Goal: Task Accomplishment & Management: Complete application form

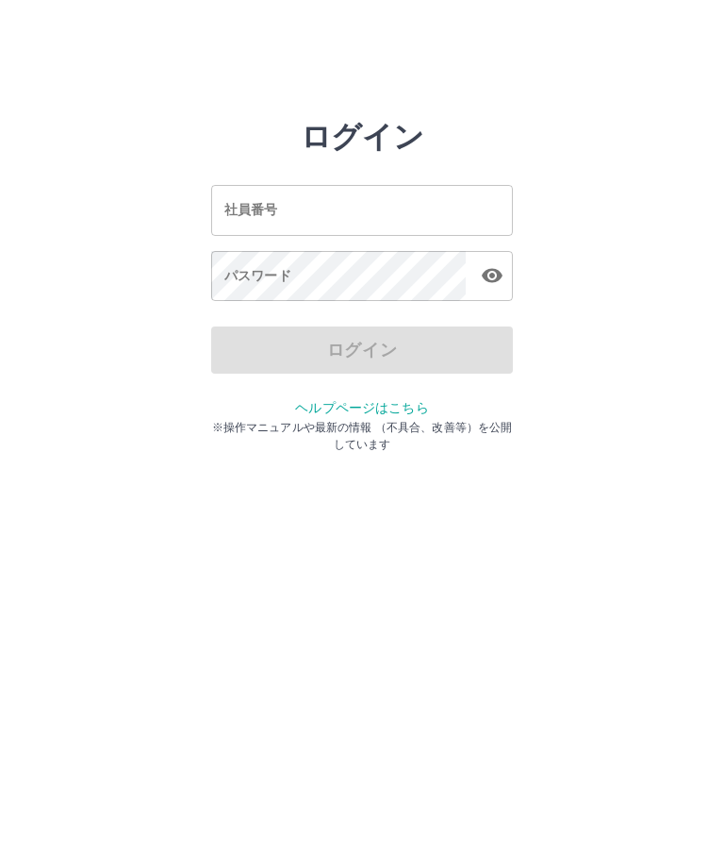
click at [430, 202] on input "社員番号" at bounding box center [362, 210] width 302 height 50
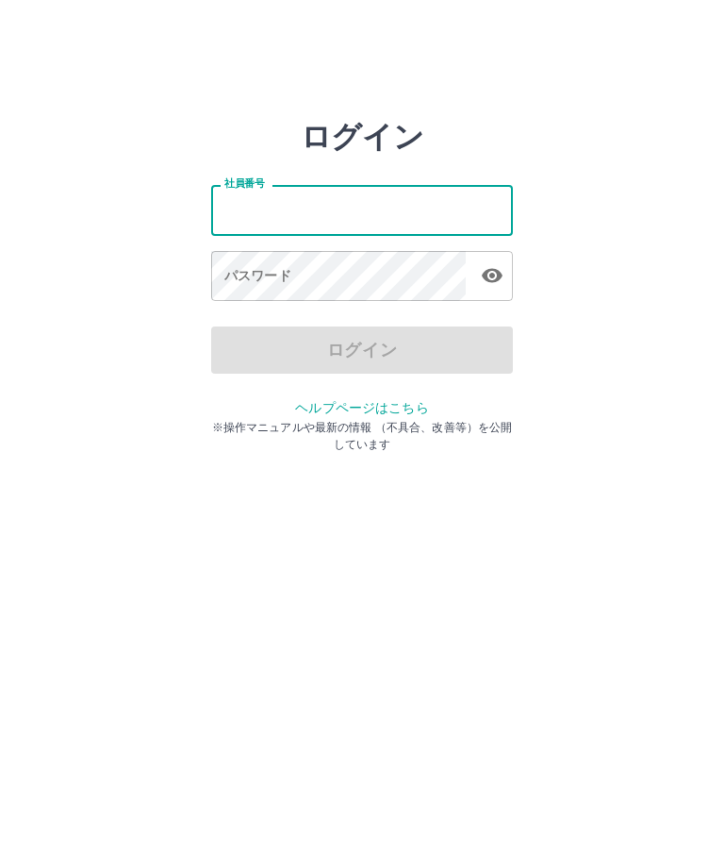
click at [421, 205] on input "社員番号" at bounding box center [362, 210] width 302 height 50
type input "*******"
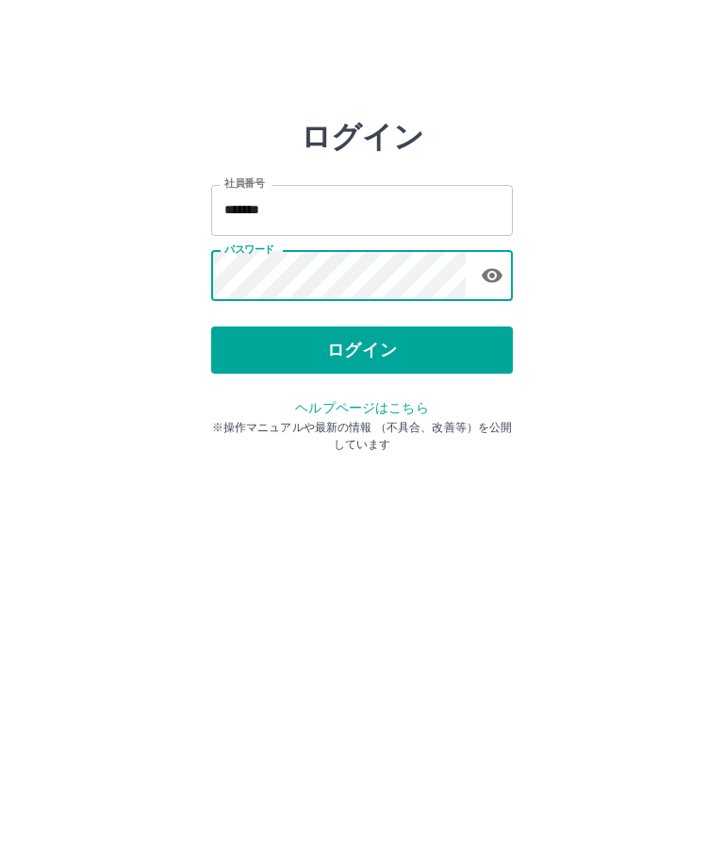
click at [377, 326] on button "ログイン" at bounding box center [362, 349] width 302 height 47
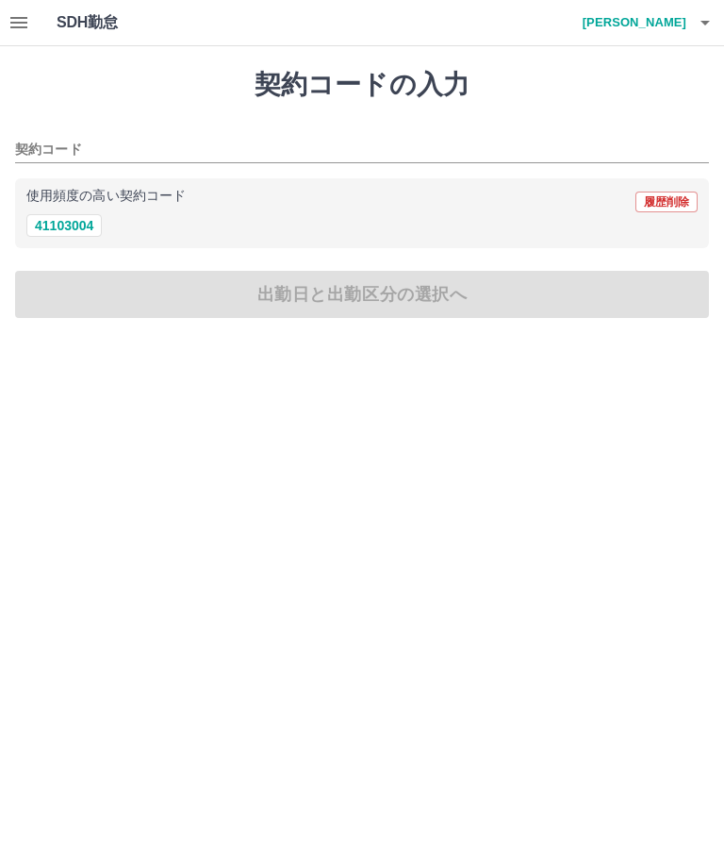
click at [111, 229] on div "41103004" at bounding box center [362, 226] width 672 height 24
click at [100, 224] on button "41103004" at bounding box center [63, 225] width 75 height 23
type input "********"
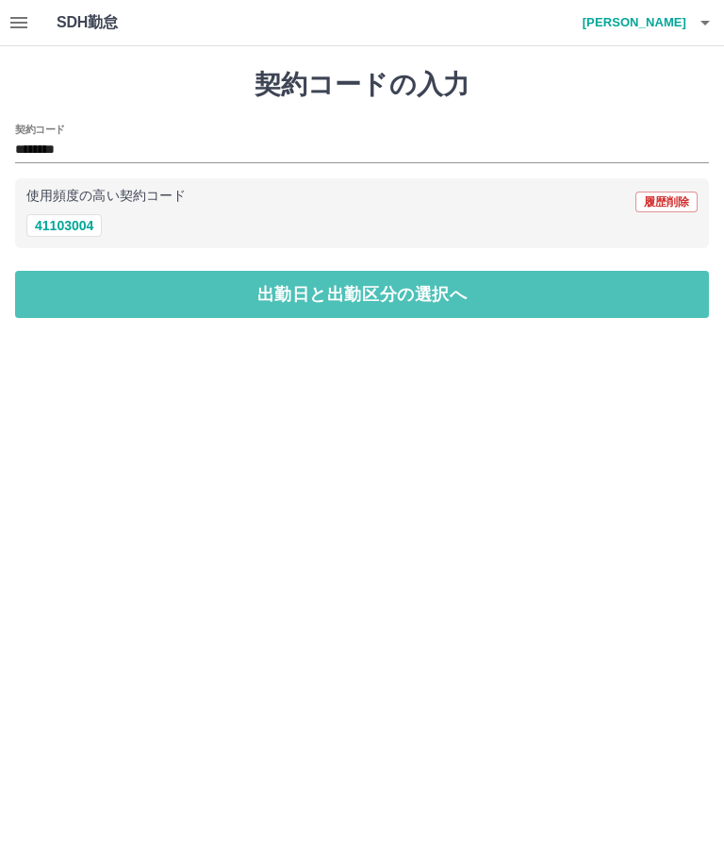
click at [256, 304] on button "出勤日と出勤区分の選択へ" at bounding box center [362, 294] width 694 height 47
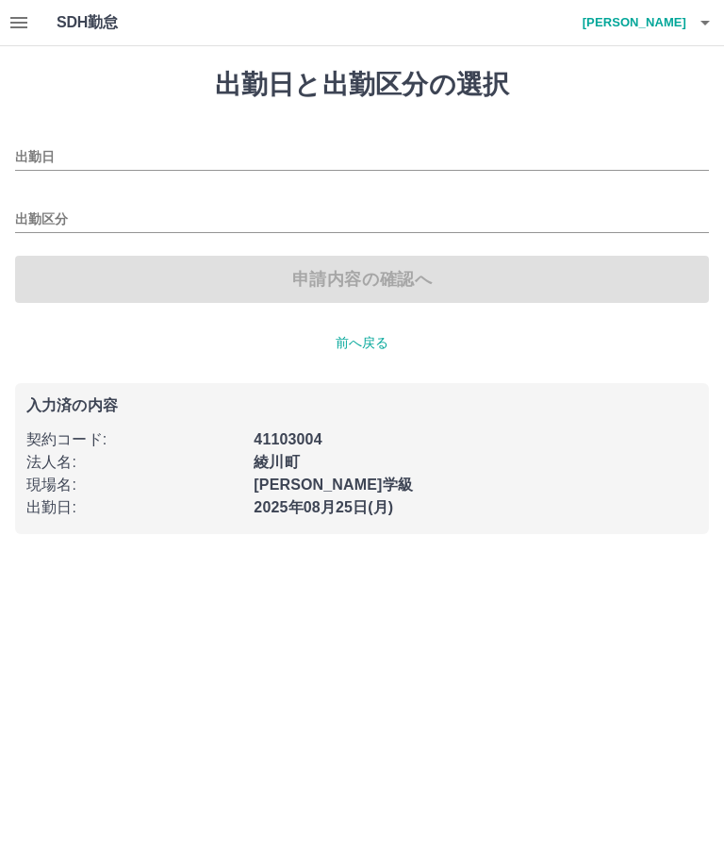
type input "**********"
click at [89, 216] on input "出勤区分" at bounding box center [362, 220] width 694 height 24
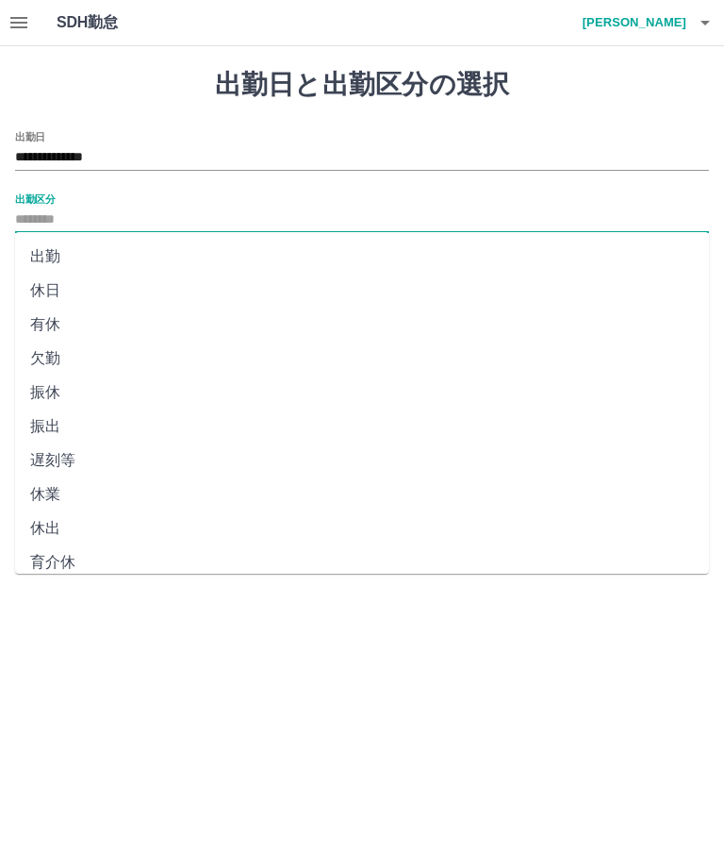
click at [73, 257] on li "出勤" at bounding box center [362, 257] width 694 height 34
type input "**"
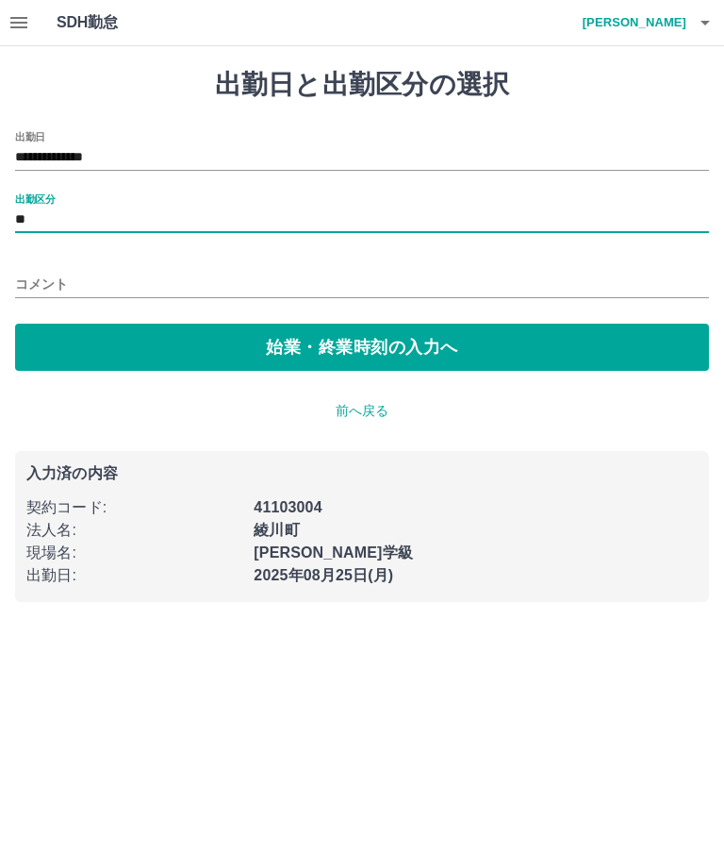
click at [96, 284] on input "コメント" at bounding box center [362, 284] width 694 height 27
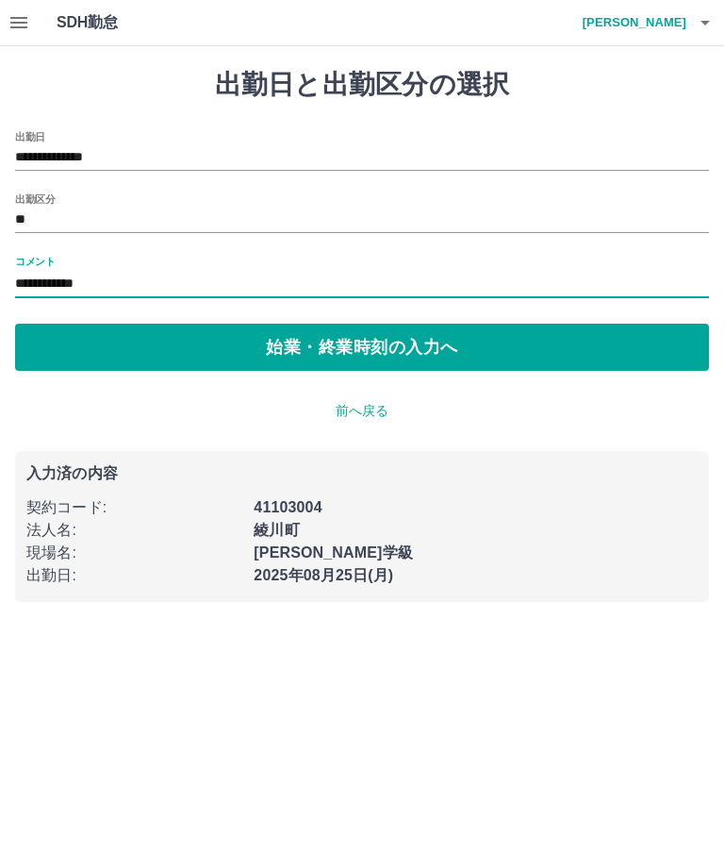
type input "**********"
click at [307, 349] on button "始業・終業時刻の入力へ" at bounding box center [362, 347] width 694 height 47
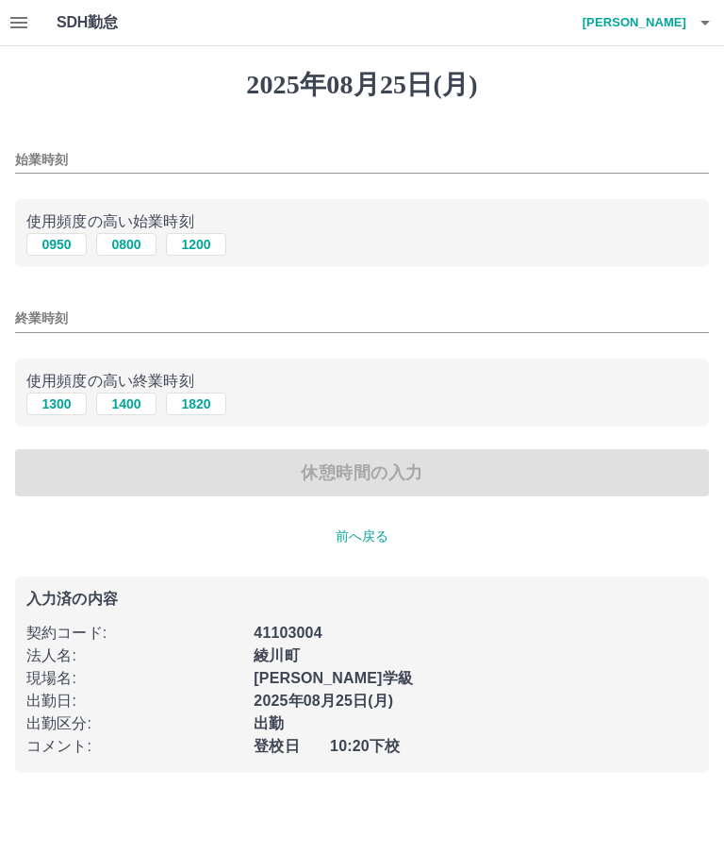
click at [76, 247] on button "0950" at bounding box center [56, 244] width 60 height 23
type input "****"
click at [132, 324] on input "終業時刻" at bounding box center [362, 318] width 694 height 27
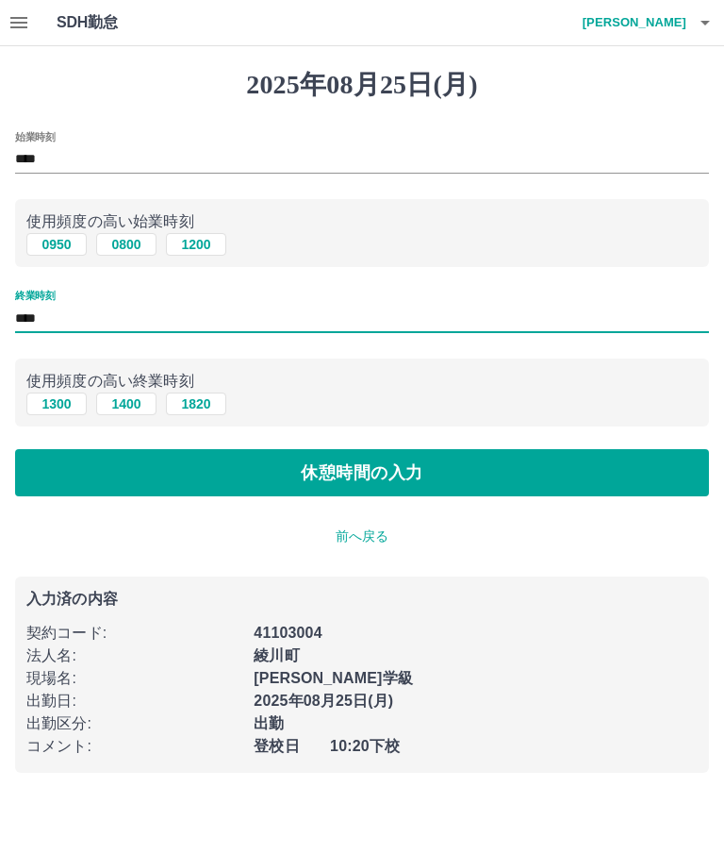
type input "****"
click at [365, 478] on button "休憩時間の入力" at bounding box center [362, 472] width 694 height 47
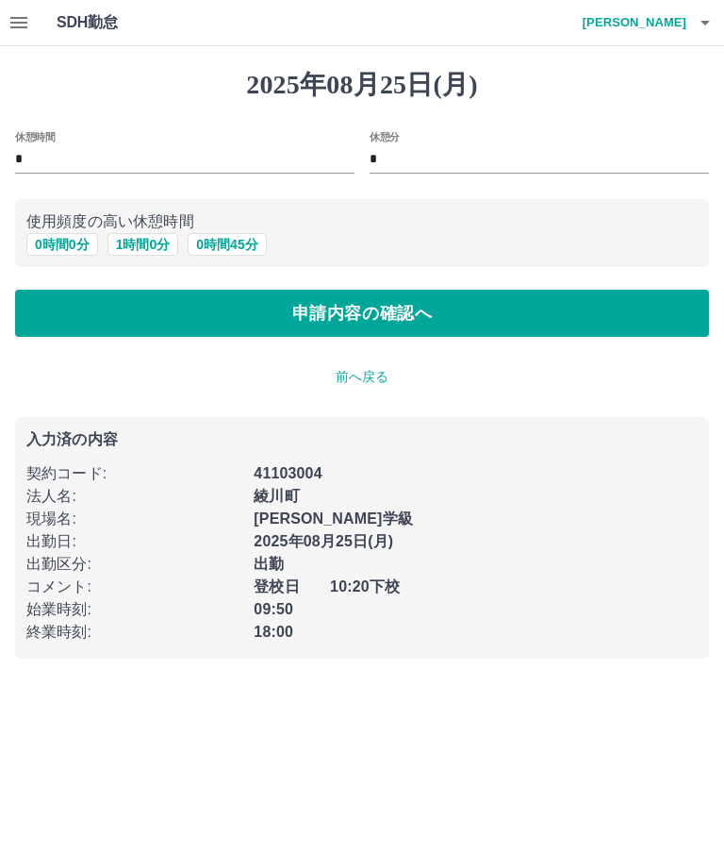
click at [153, 247] on button "1 時間 0 分" at bounding box center [144, 244] width 72 height 23
type input "*"
click at [375, 316] on button "申請内容の確認へ" at bounding box center [362, 313] width 694 height 47
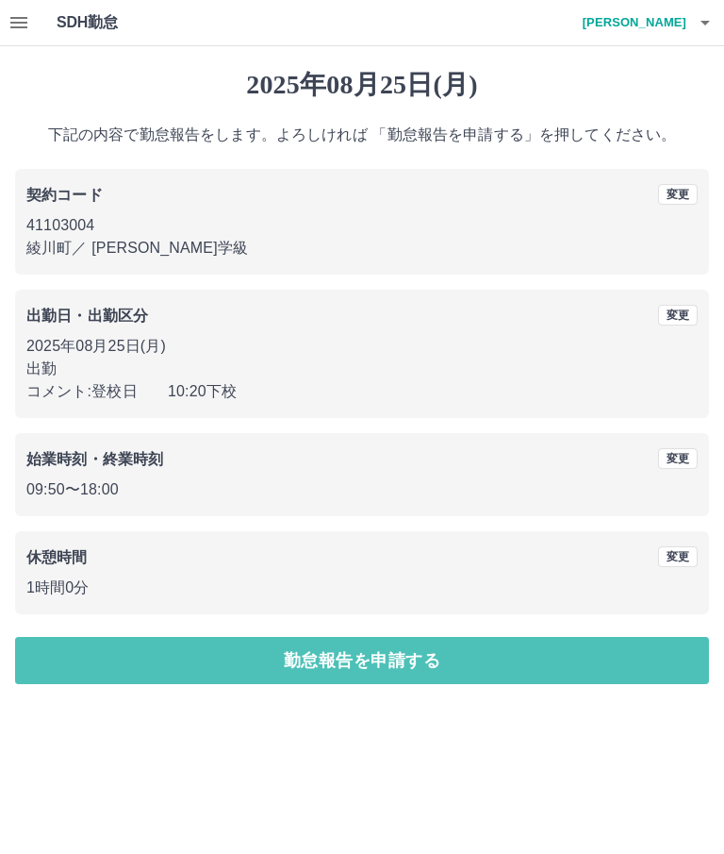
click at [400, 658] on button "勤怠報告を申請する" at bounding box center [362, 660] width 694 height 47
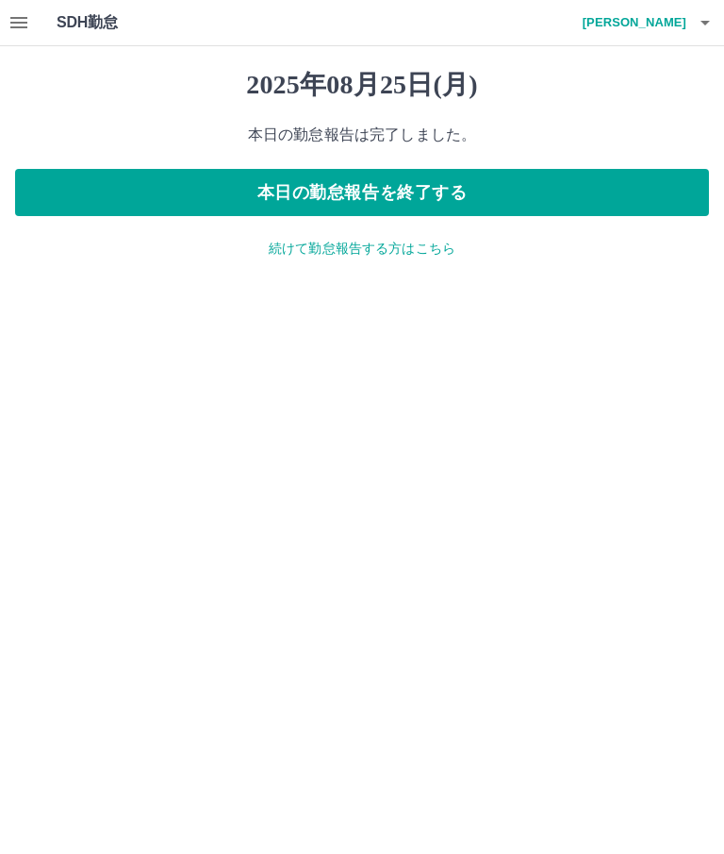
click at [415, 197] on button "本日の勤怠報告を終了する" at bounding box center [362, 192] width 694 height 47
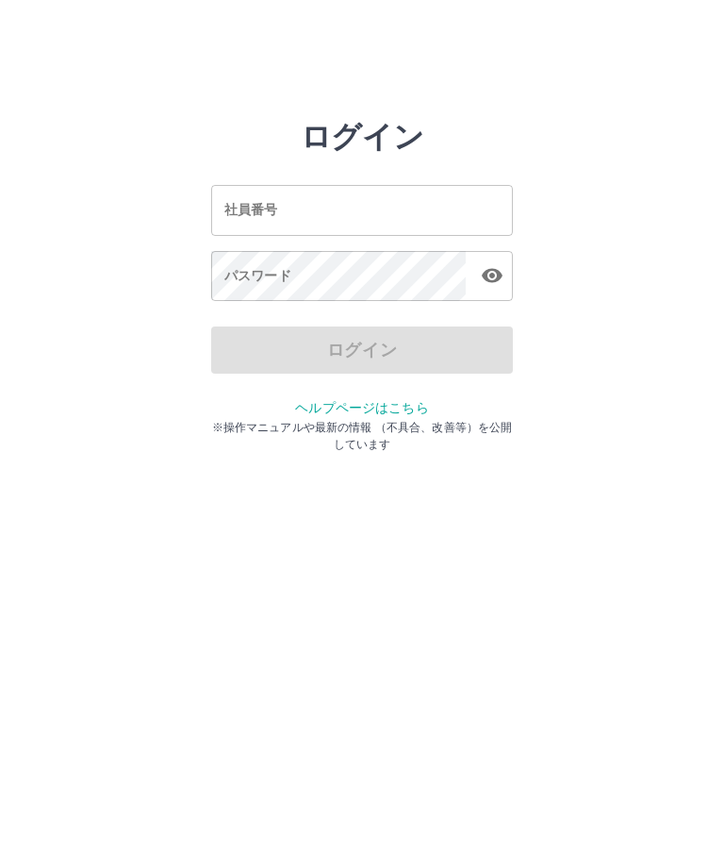
click at [391, 210] on input "社員番号" at bounding box center [362, 210] width 302 height 50
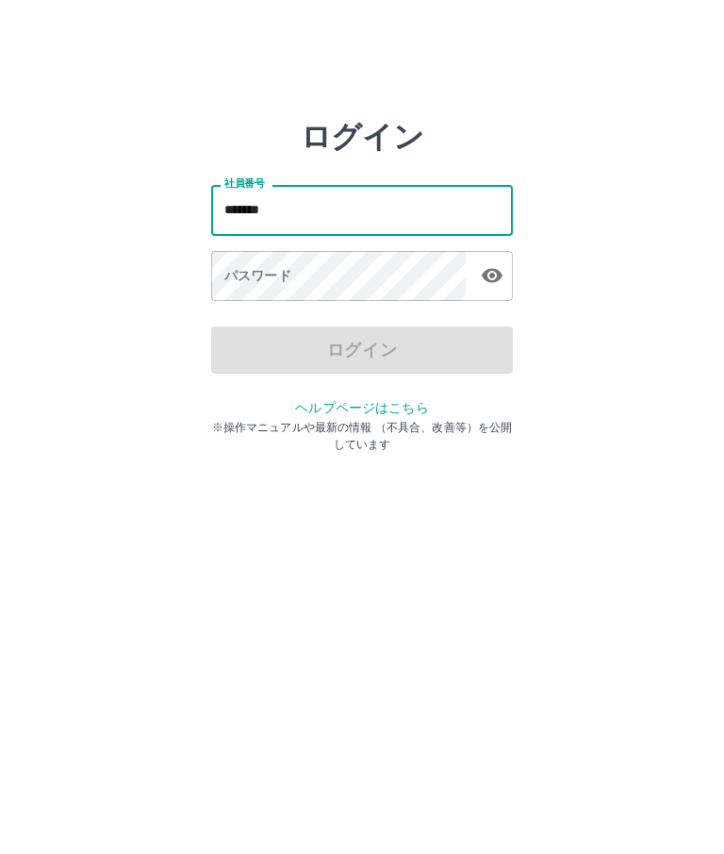
type input "*******"
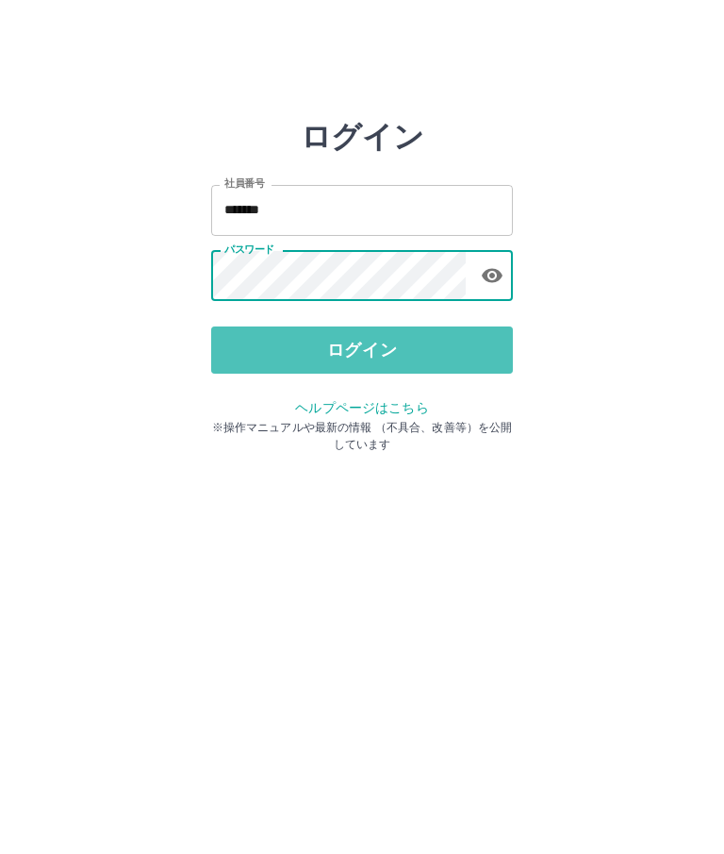
click at [370, 326] on button "ログイン" at bounding box center [362, 349] width 302 height 47
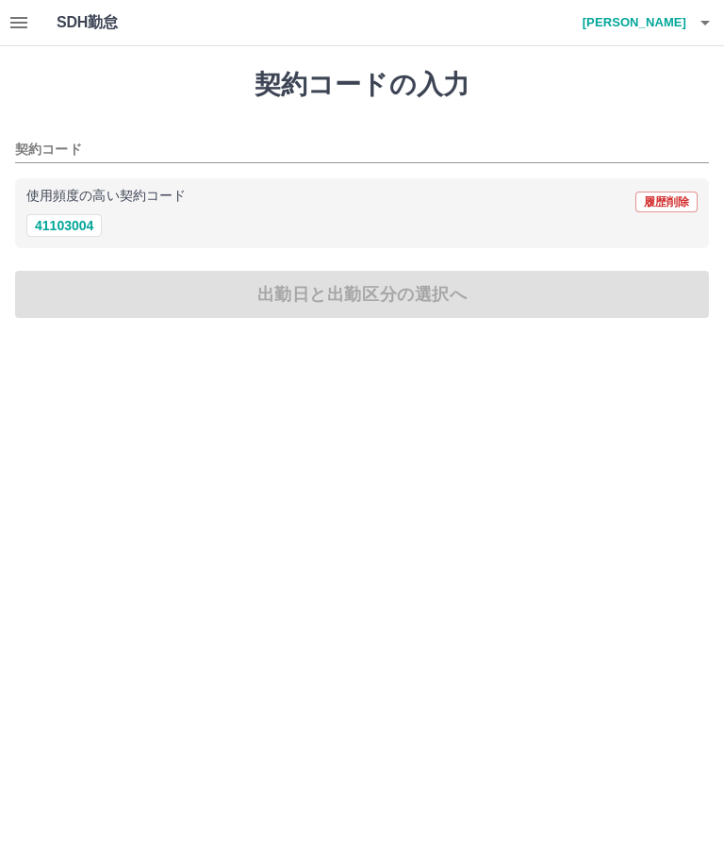
click at [94, 30] on h1 "SDH勤怠" at bounding box center [118, 22] width 123 height 45
click at [98, 36] on h1 "SDH勤怠" at bounding box center [118, 22] width 123 height 45
click at [35, 31] on button "button" at bounding box center [19, 22] width 38 height 45
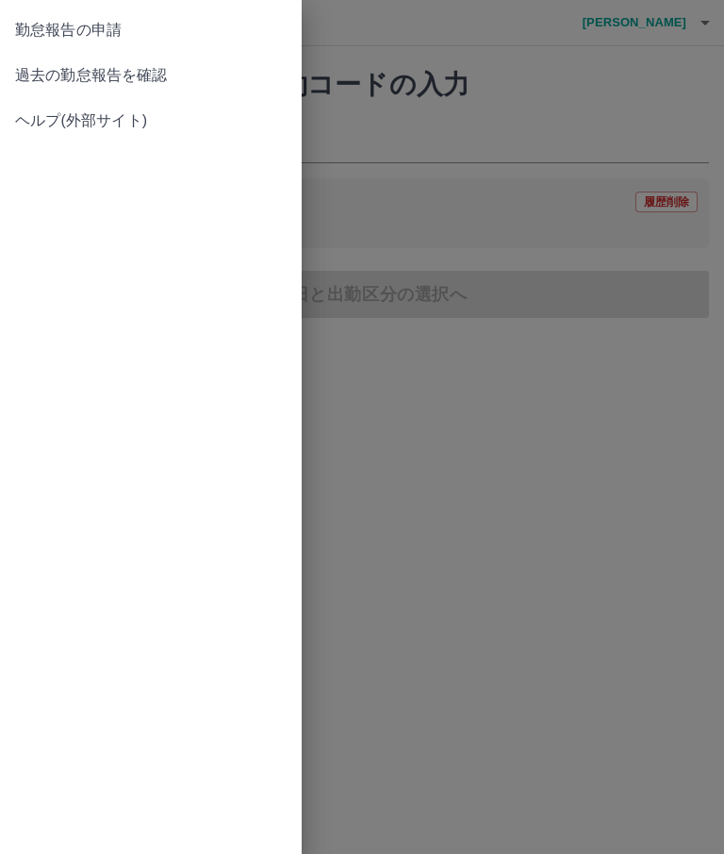
click at [158, 73] on span "過去の勤怠報告を確認" at bounding box center [151, 75] width 272 height 23
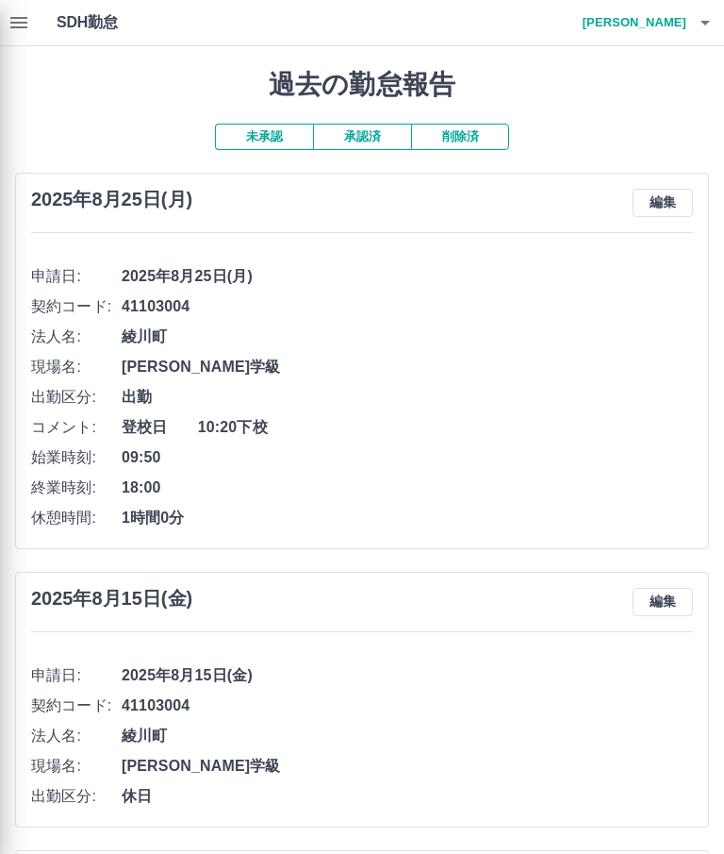
click at [723, 22] on div at bounding box center [362, 427] width 724 height 854
click at [719, 27] on div at bounding box center [362, 427] width 724 height 854
click at [722, 29] on div at bounding box center [362, 427] width 724 height 854
click at [718, 23] on div at bounding box center [362, 427] width 724 height 854
click at [722, 25] on div at bounding box center [362, 427] width 724 height 854
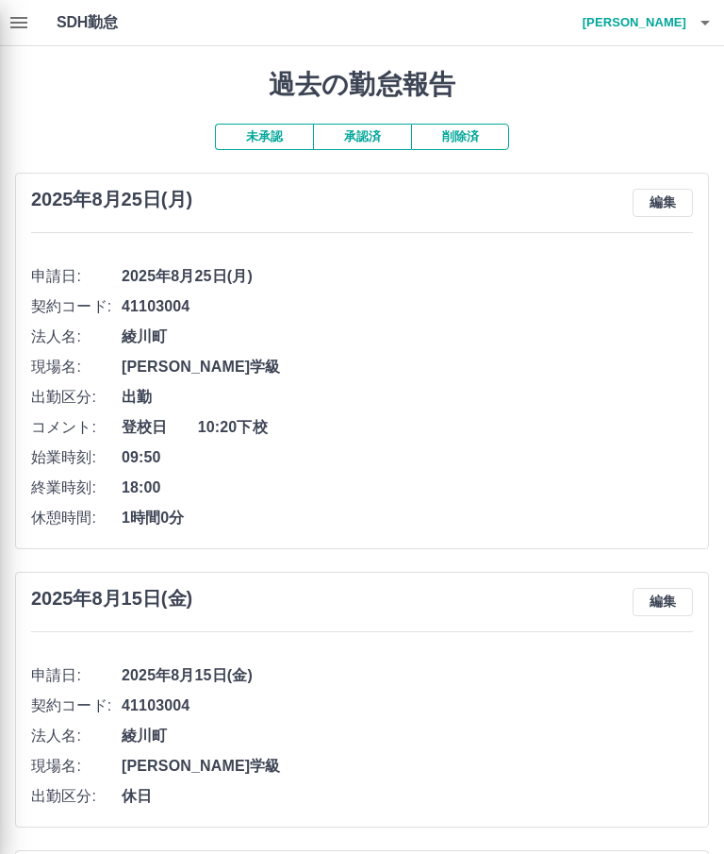
click at [721, 25] on div at bounding box center [362, 427] width 724 height 854
click at [722, 28] on div at bounding box center [362, 427] width 724 height 854
click at [722, 22] on div at bounding box center [362, 427] width 724 height 854
click at [675, 25] on div at bounding box center [362, 427] width 724 height 854
click at [718, 24] on div at bounding box center [362, 427] width 724 height 854
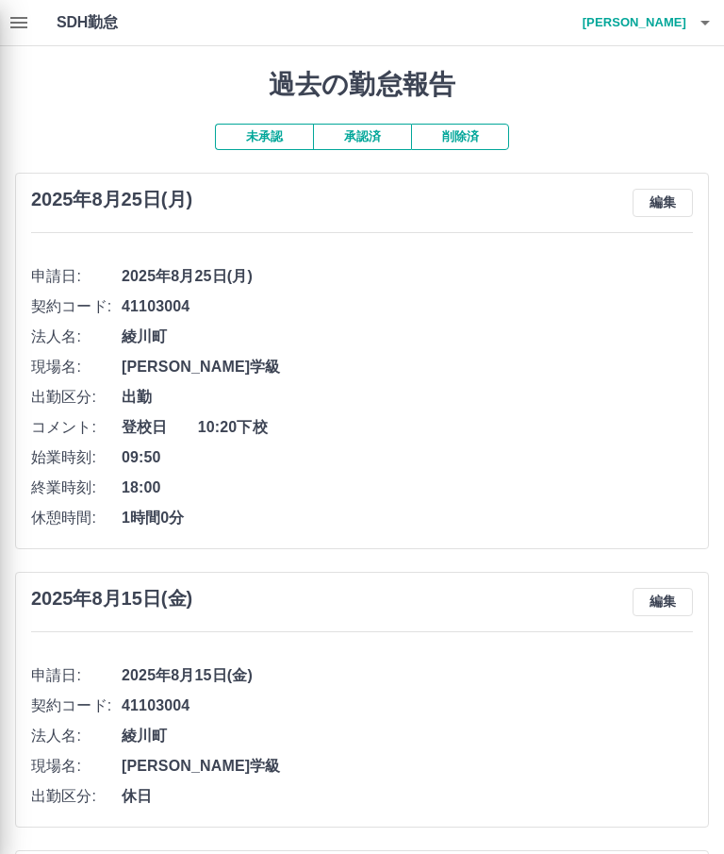
click at [680, 28] on div at bounding box center [362, 427] width 724 height 854
click at [675, 33] on div at bounding box center [362, 427] width 724 height 854
click at [8, 25] on div at bounding box center [362, 427] width 724 height 854
click at [5, 37] on div at bounding box center [362, 427] width 724 height 854
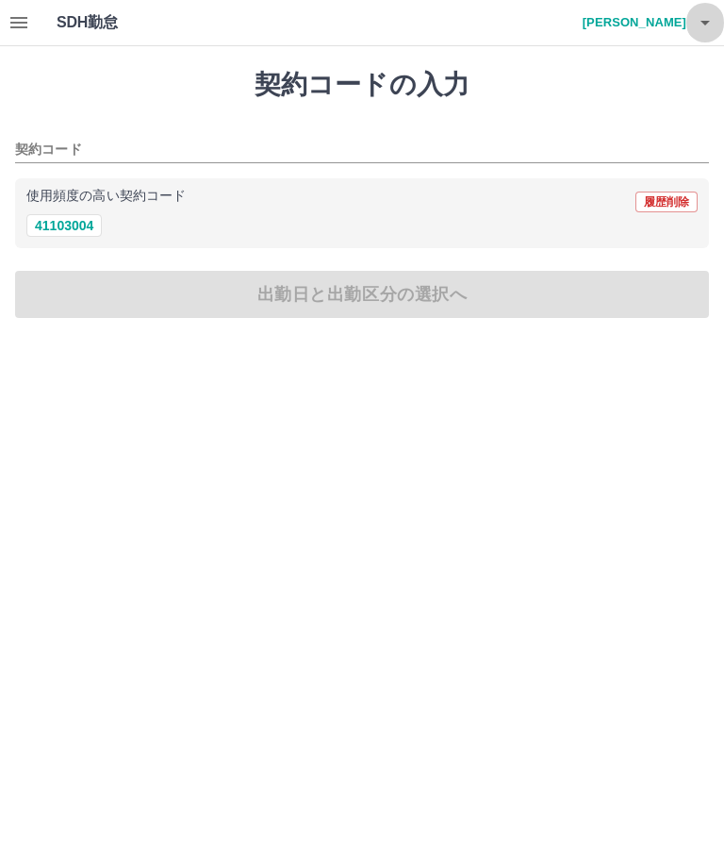
click at [723, 21] on button "button" at bounding box center [706, 22] width 38 height 45
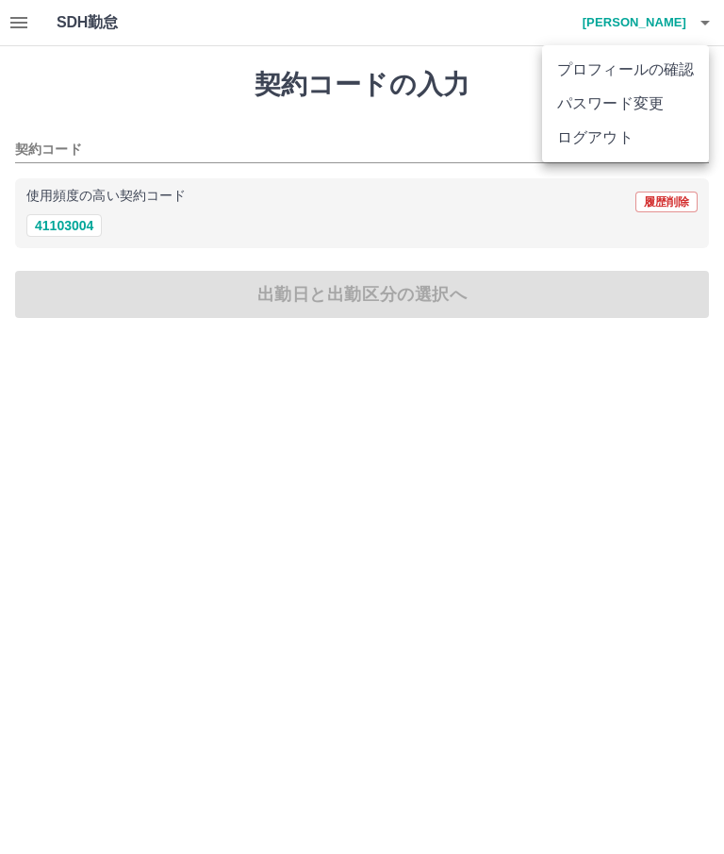
click at [628, 137] on li "ログアウト" at bounding box center [625, 138] width 167 height 34
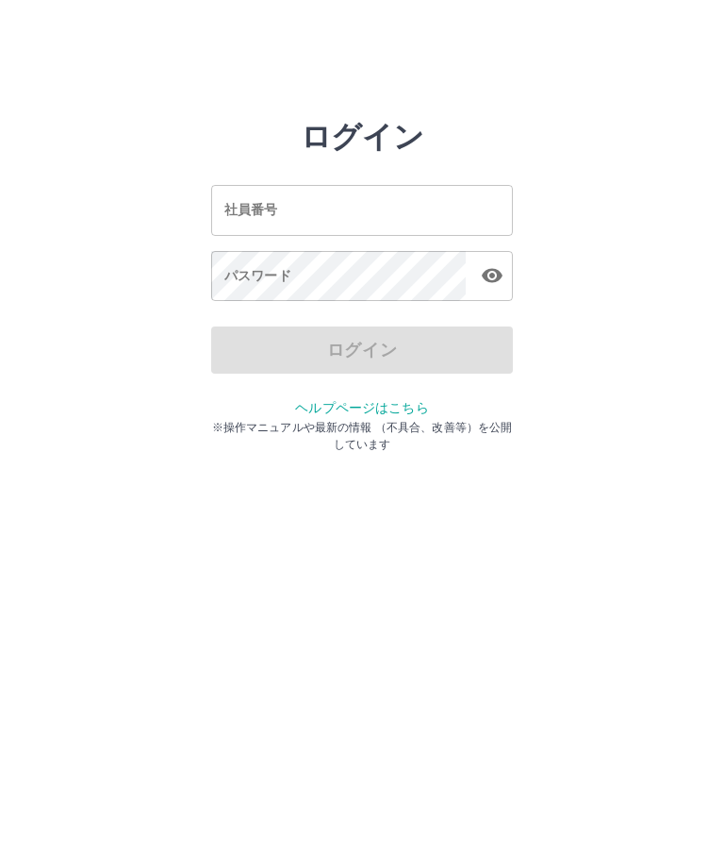
click at [371, 195] on input "社員番号" at bounding box center [362, 210] width 302 height 50
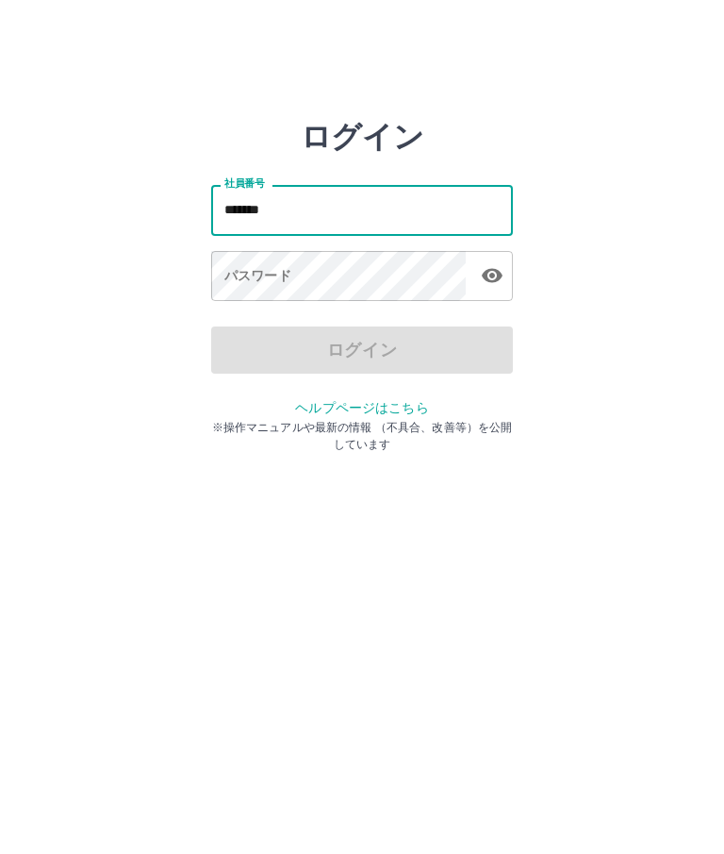
type input "*******"
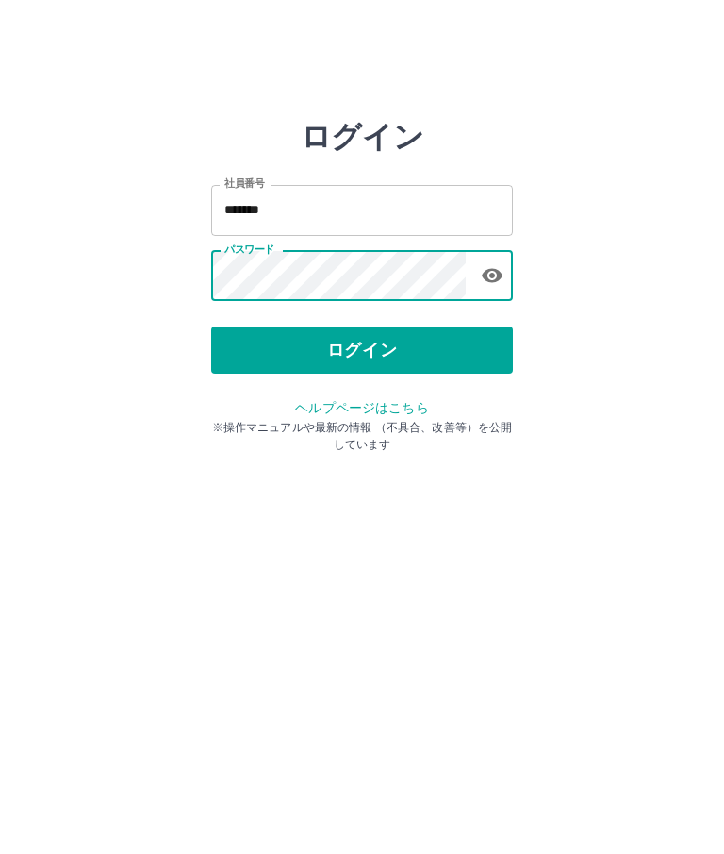
click at [382, 326] on button "ログイン" at bounding box center [362, 349] width 302 height 47
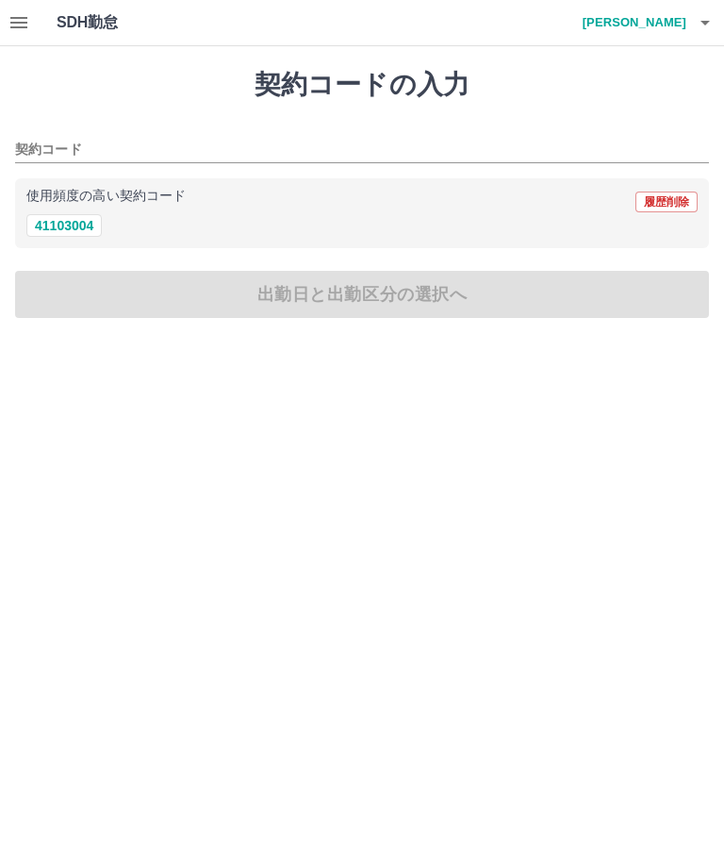
click at [77, 217] on button "41103004" at bounding box center [63, 225] width 75 height 23
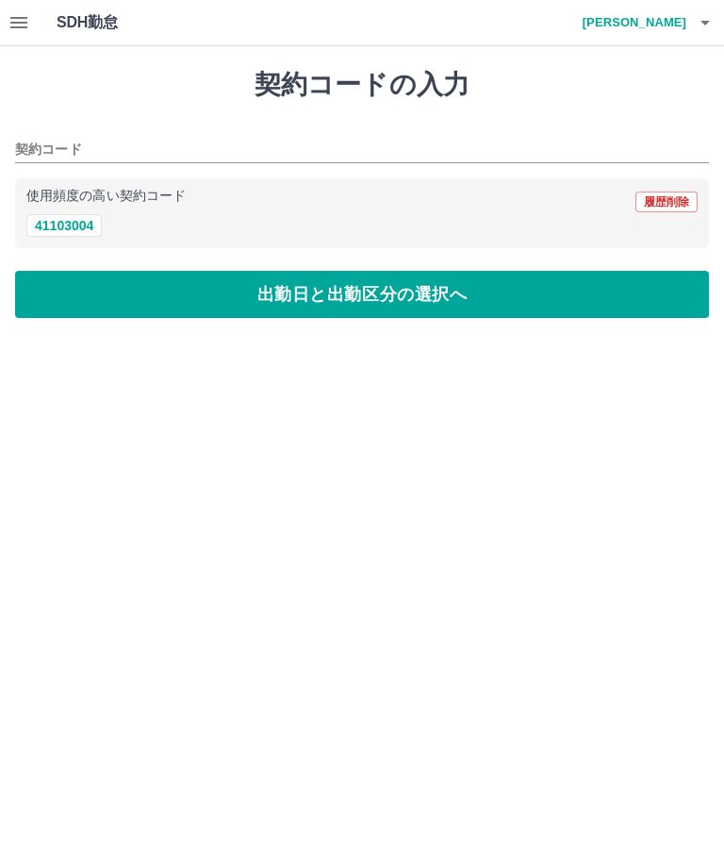
type input "********"
click at [382, 304] on button "出勤日と出勤区分の選択へ" at bounding box center [362, 294] width 694 height 47
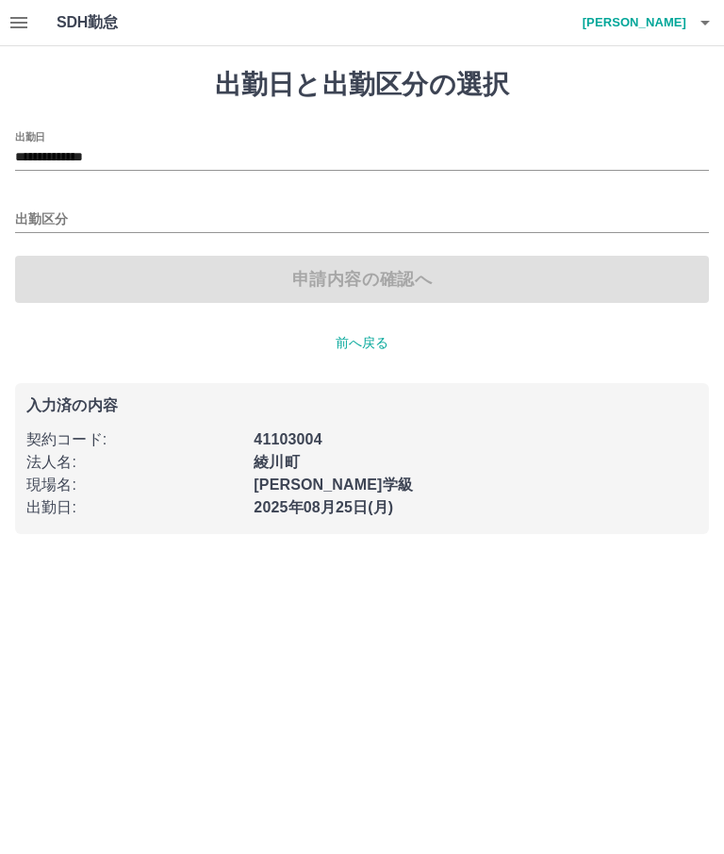
click at [102, 209] on input "出勤区分" at bounding box center [362, 220] width 694 height 24
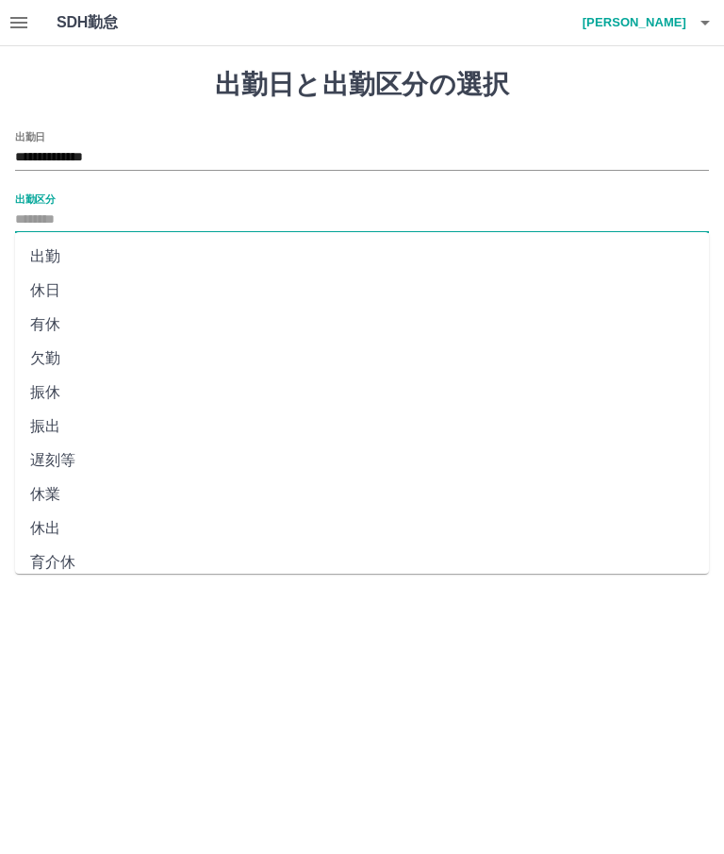
click at [58, 257] on li "出勤" at bounding box center [362, 257] width 694 height 34
type input "**"
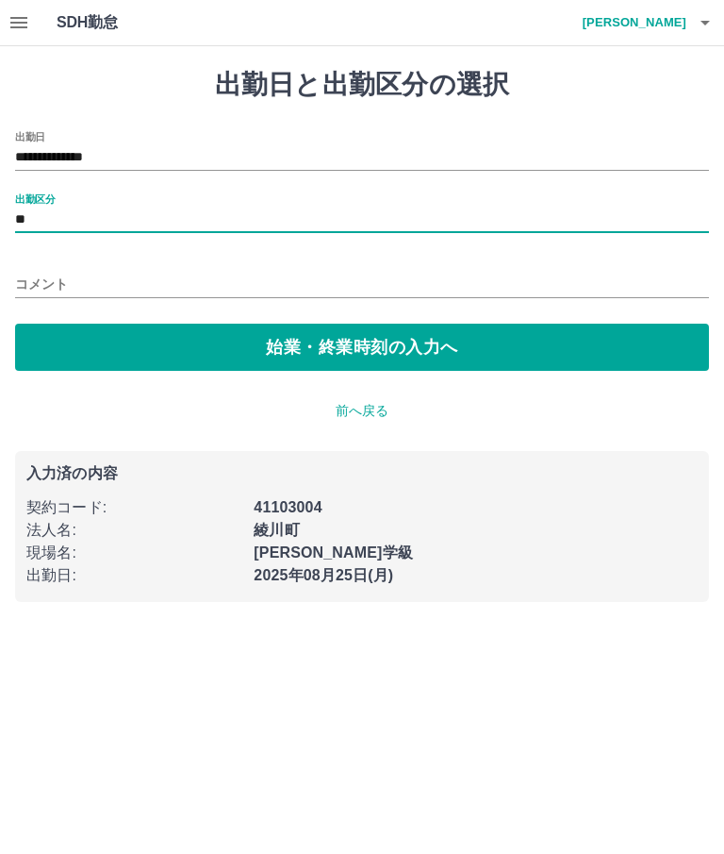
click at [75, 285] on input "コメント" at bounding box center [362, 284] width 694 height 27
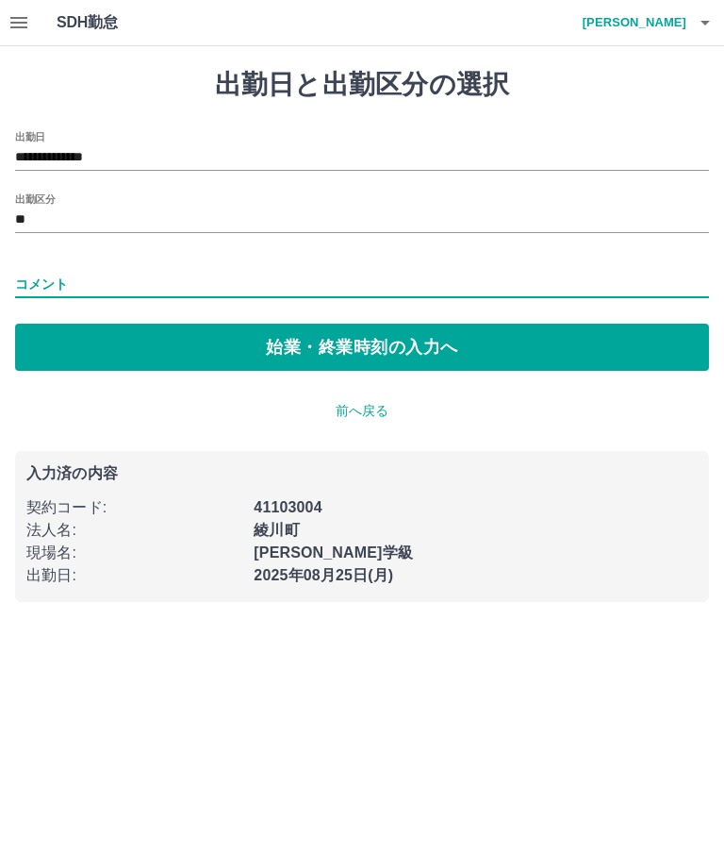
click at [73, 285] on input "コメント" at bounding box center [362, 284] width 694 height 27
click at [60, 287] on input "コメント" at bounding box center [362, 284] width 694 height 27
click at [51, 273] on input "コメント" at bounding box center [362, 284] width 694 height 27
click at [95, 272] on input "コメント" at bounding box center [362, 284] width 694 height 27
click at [64, 286] on input "コメント" at bounding box center [362, 284] width 694 height 27
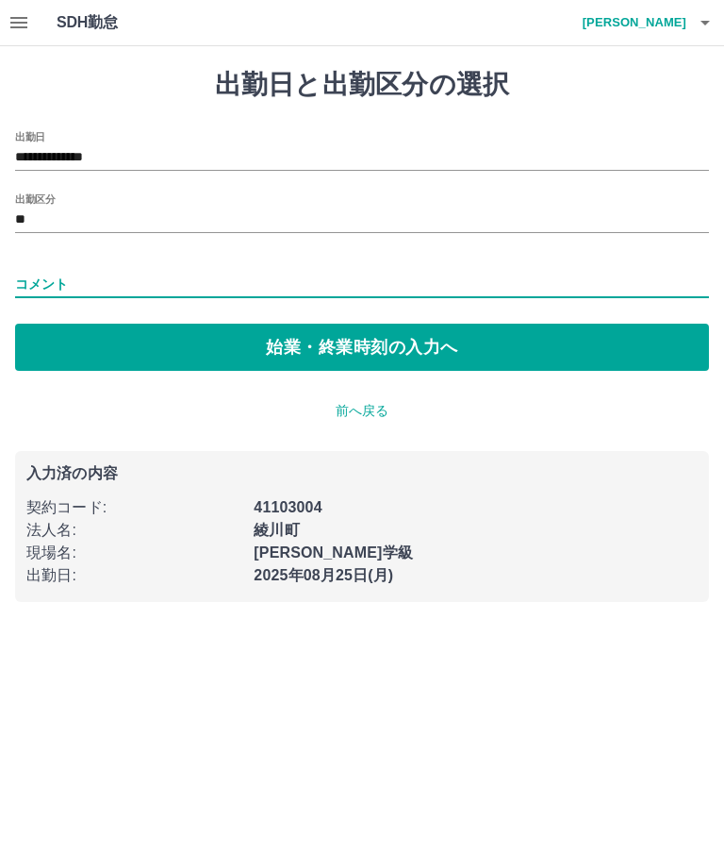
click at [72, 277] on input "コメント" at bounding box center [362, 284] width 694 height 27
click at [80, 274] on input "コメント" at bounding box center [362, 284] width 694 height 27
click at [45, 278] on input "コメント" at bounding box center [362, 284] width 694 height 27
click at [58, 277] on input "コメント" at bounding box center [362, 284] width 694 height 27
click at [57, 277] on input "コメント" at bounding box center [362, 284] width 694 height 27
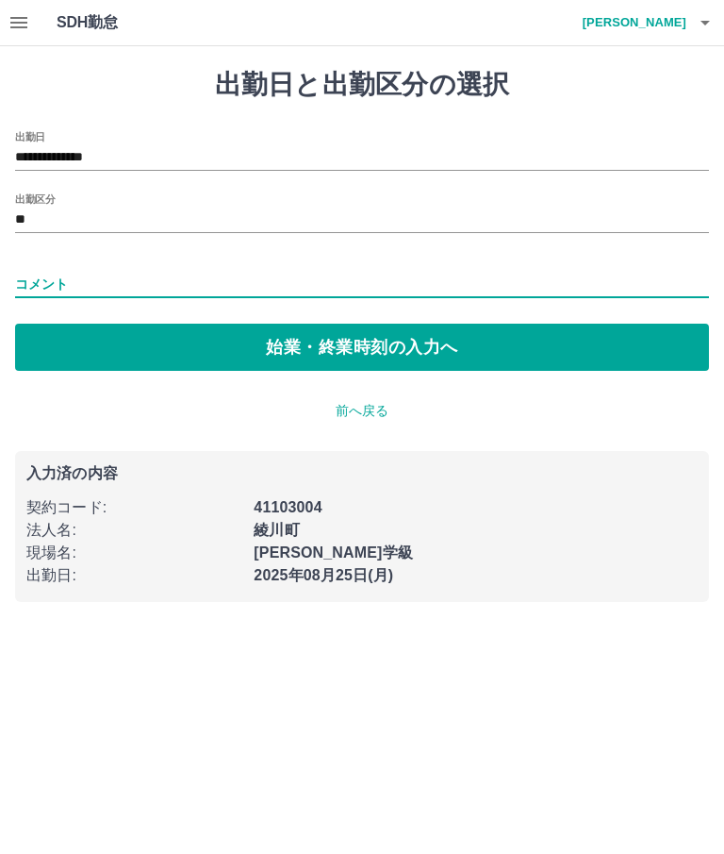
click at [82, 282] on input "コメント" at bounding box center [362, 284] width 694 height 27
click at [75, 276] on input "コメント" at bounding box center [362, 284] width 694 height 27
click at [59, 261] on div "コメント" at bounding box center [362, 278] width 694 height 45
click at [55, 275] on input "コメント" at bounding box center [362, 284] width 694 height 27
type input "**********"
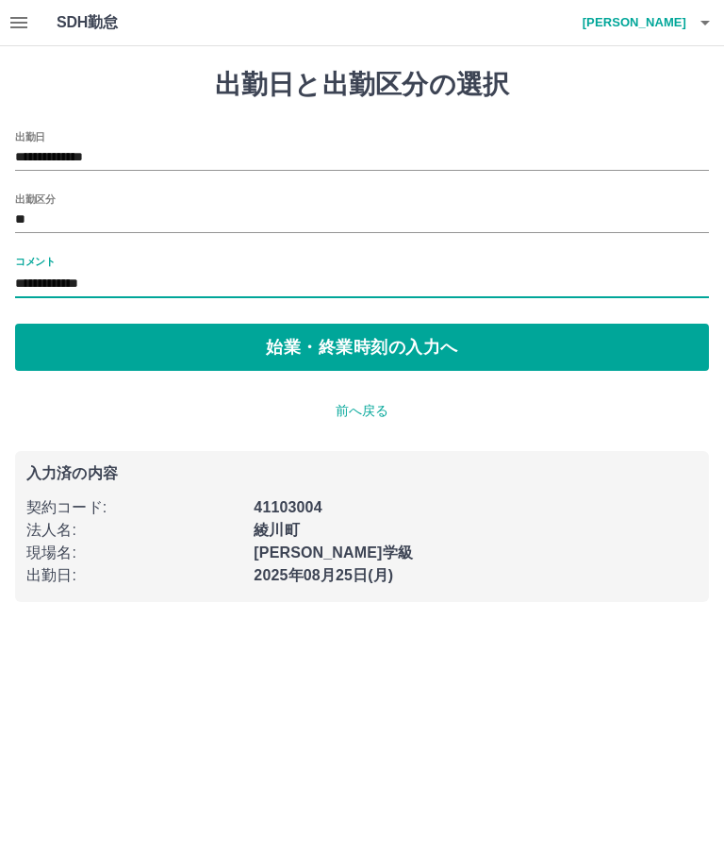
click at [337, 342] on button "始業・終業時刻の入力へ" at bounding box center [362, 347] width 694 height 47
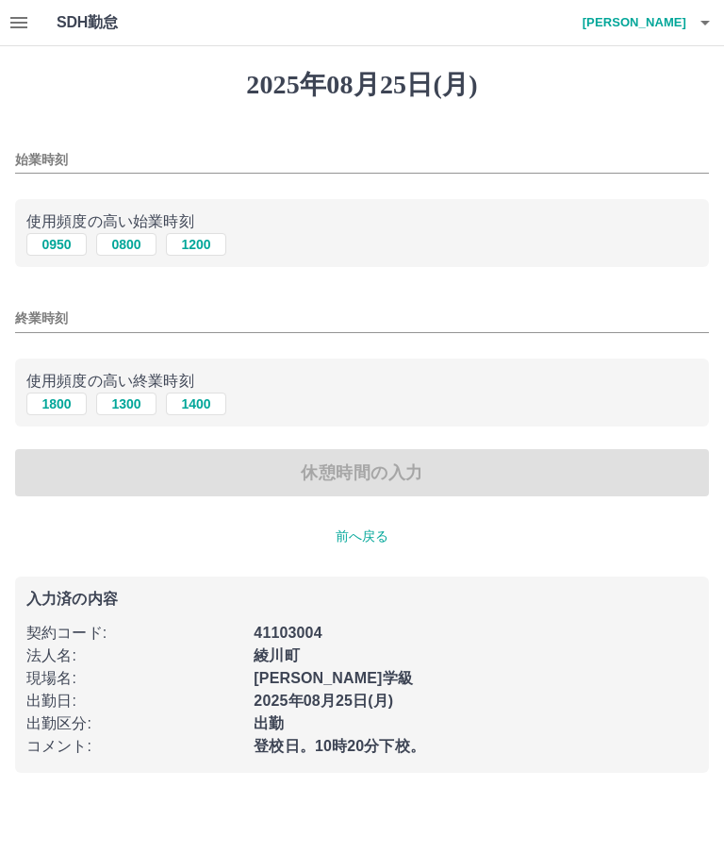
click at [52, 253] on button "0950" at bounding box center [56, 244] width 60 height 23
type input "****"
click at [52, 409] on button "1800" at bounding box center [56, 403] width 60 height 23
type input "****"
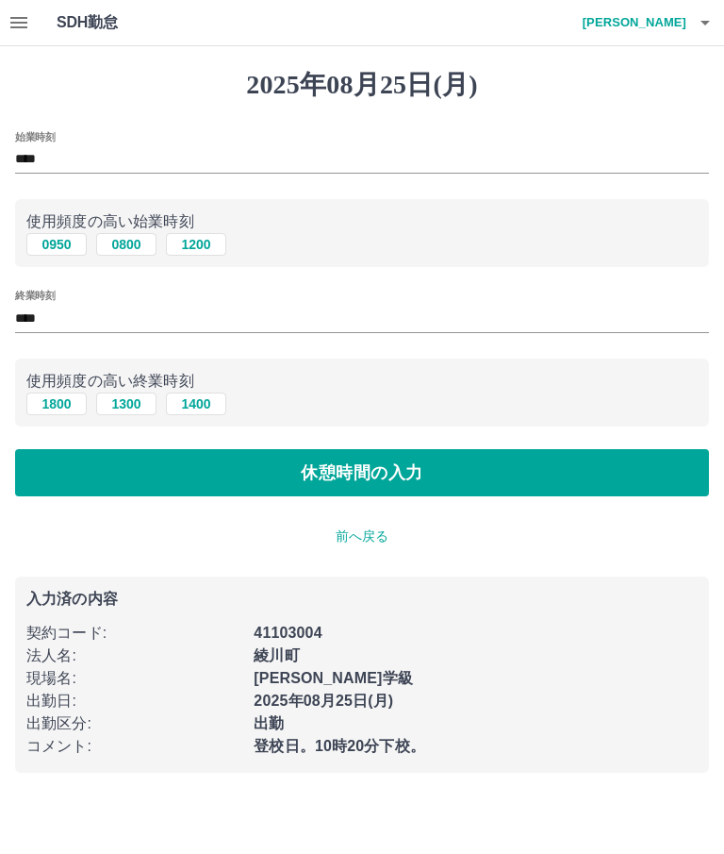
click at [406, 479] on button "休憩時間の入力" at bounding box center [362, 472] width 694 height 47
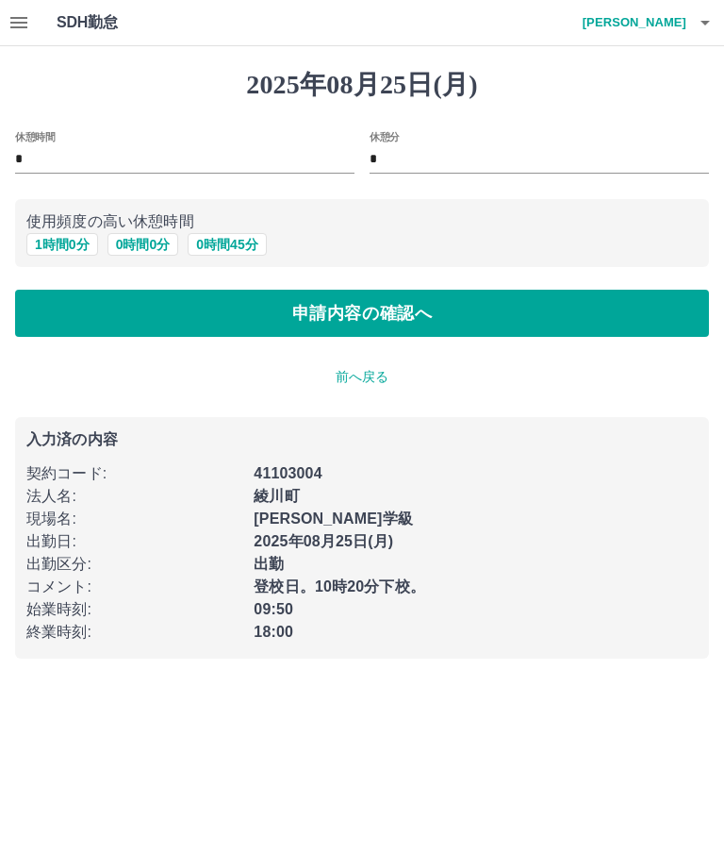
click at [58, 242] on button "1 時間 0 分" at bounding box center [62, 244] width 72 height 23
type input "*"
click at [397, 317] on button "申請内容の確認へ" at bounding box center [362, 313] width 694 height 47
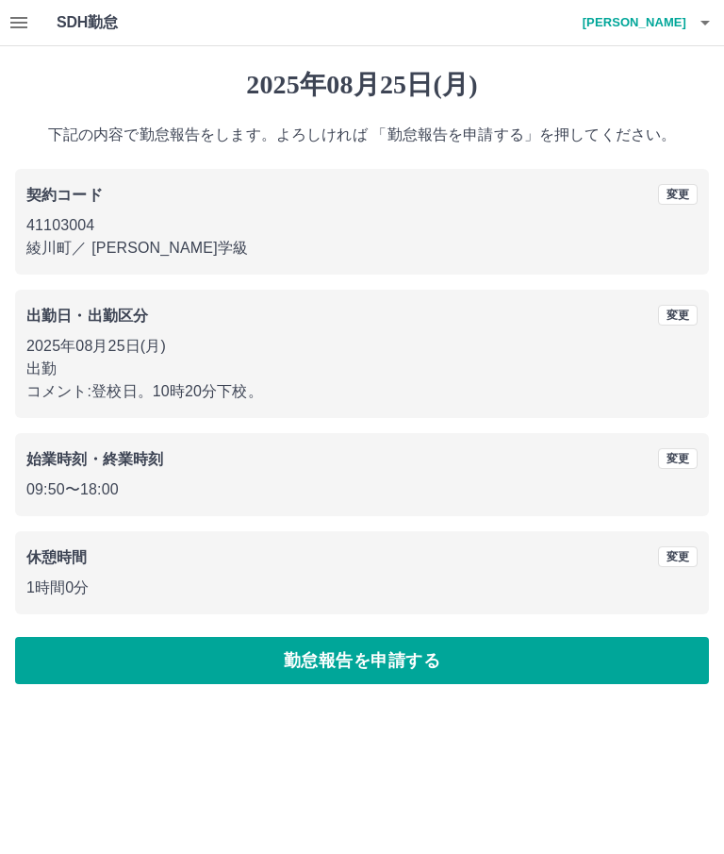
click at [448, 664] on button "勤怠報告を申請する" at bounding box center [362, 660] width 694 height 47
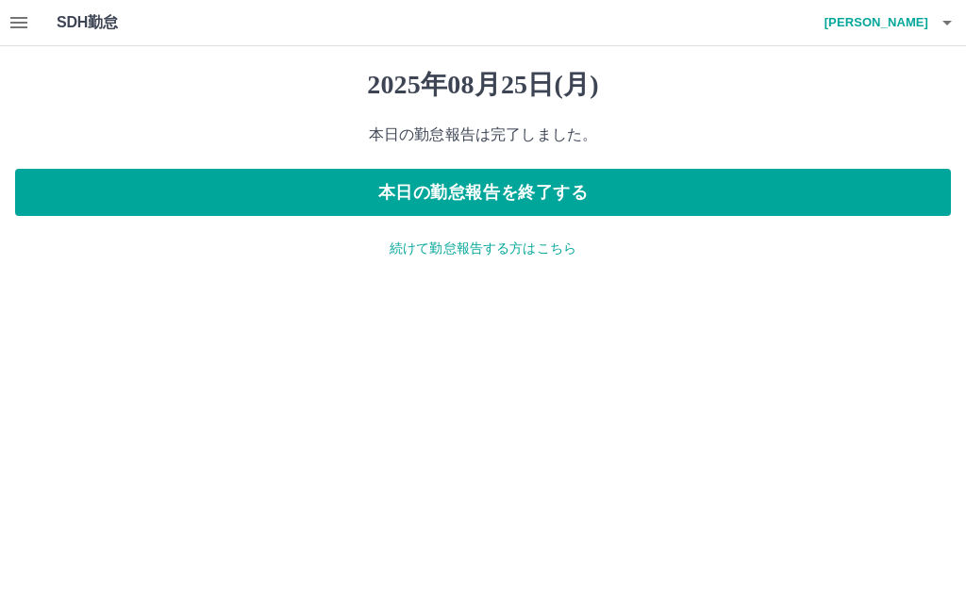
click at [723, 191] on button "本日の勤怠報告を終了する" at bounding box center [483, 192] width 936 height 47
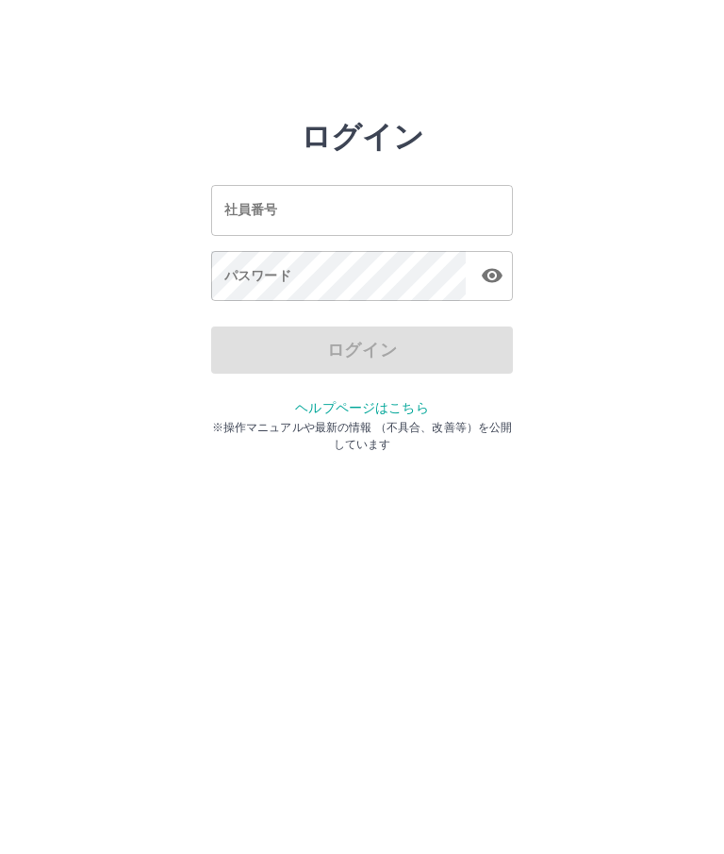
click at [283, 211] on input "社員番号" at bounding box center [362, 210] width 302 height 50
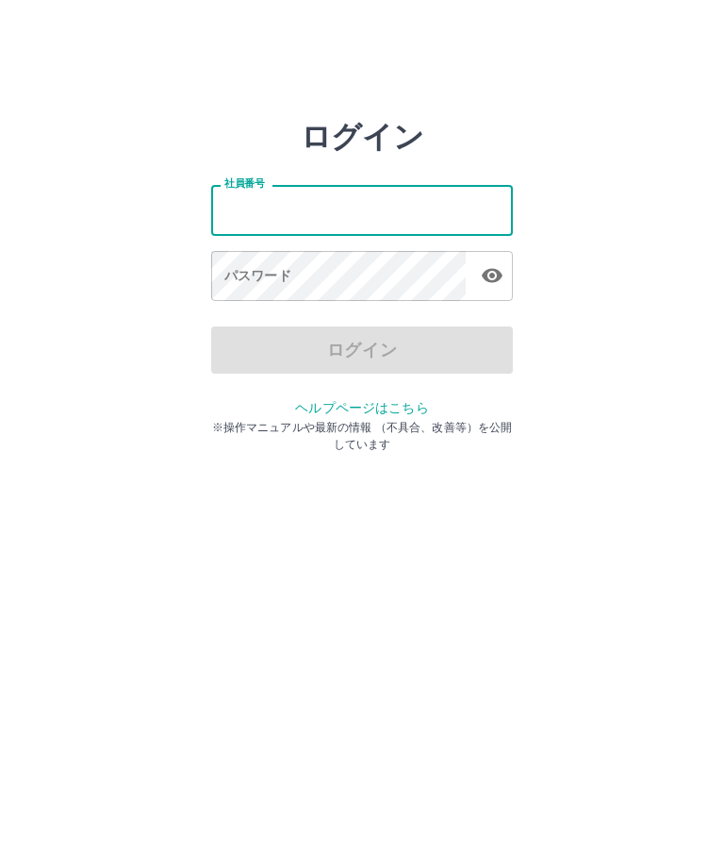
click at [308, 190] on input "社員番号" at bounding box center [362, 210] width 302 height 50
type input "*******"
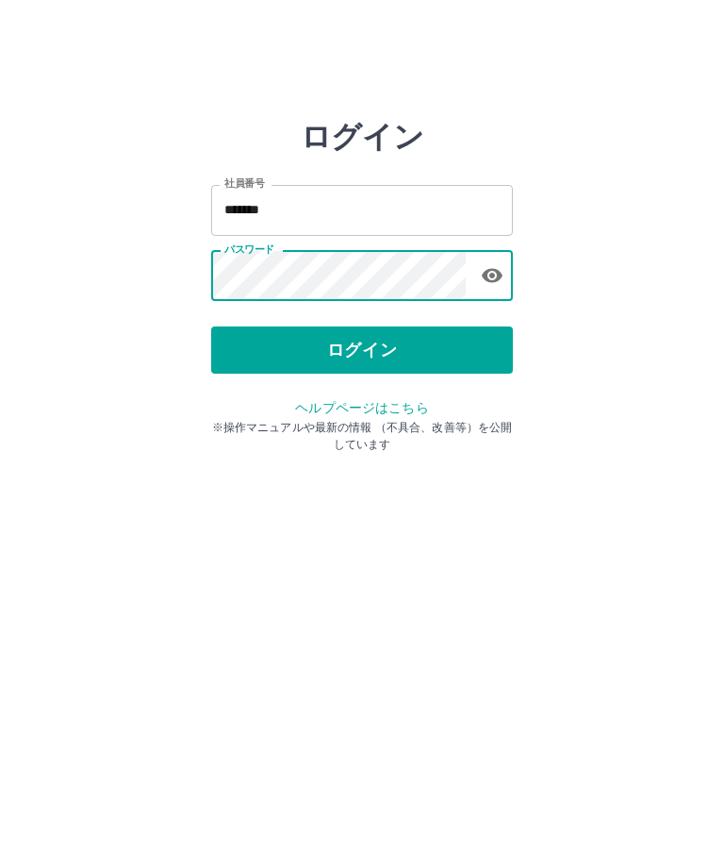
click at [338, 326] on button "ログイン" at bounding box center [362, 349] width 302 height 47
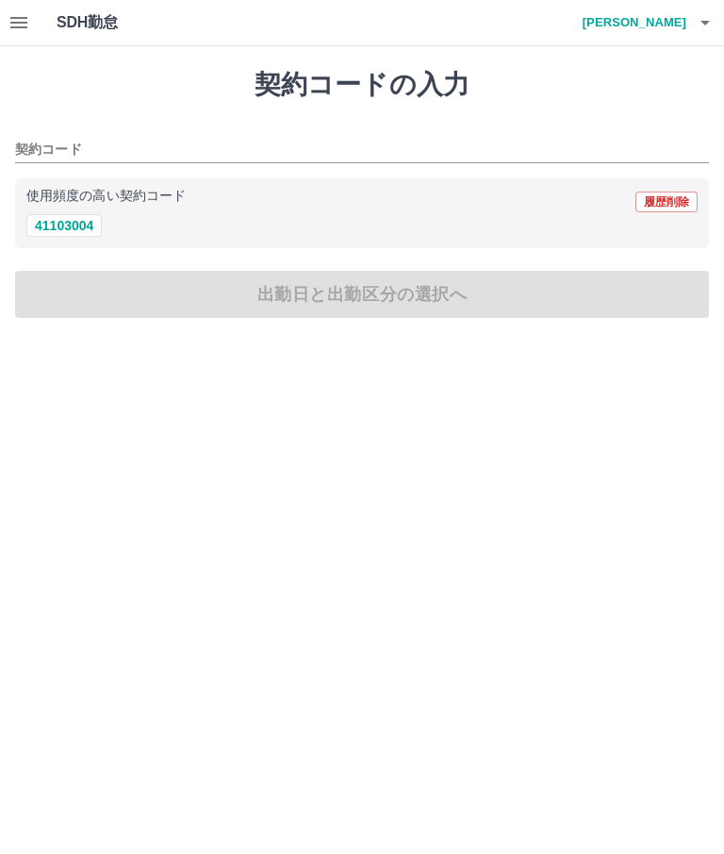
click at [13, 12] on icon "button" at bounding box center [19, 22] width 23 height 23
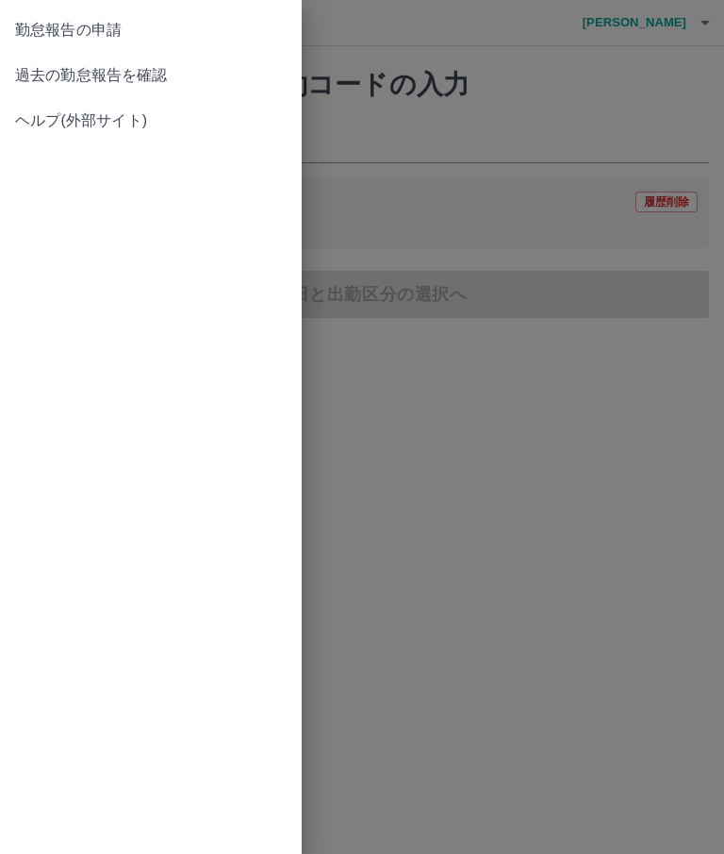
click at [156, 74] on span "過去の勤怠報告を確認" at bounding box center [151, 75] width 272 height 23
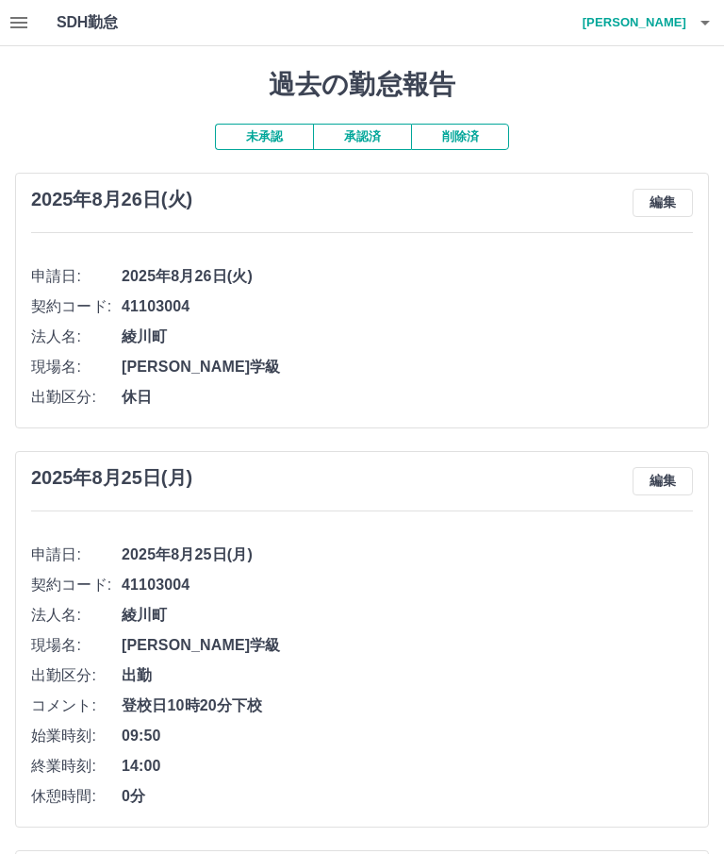
click at [365, 124] on button "承認済" at bounding box center [362, 137] width 98 height 26
click at [712, 21] on icon "button" at bounding box center [705, 22] width 23 height 23
click at [698, 18] on icon "button" at bounding box center [705, 22] width 23 height 23
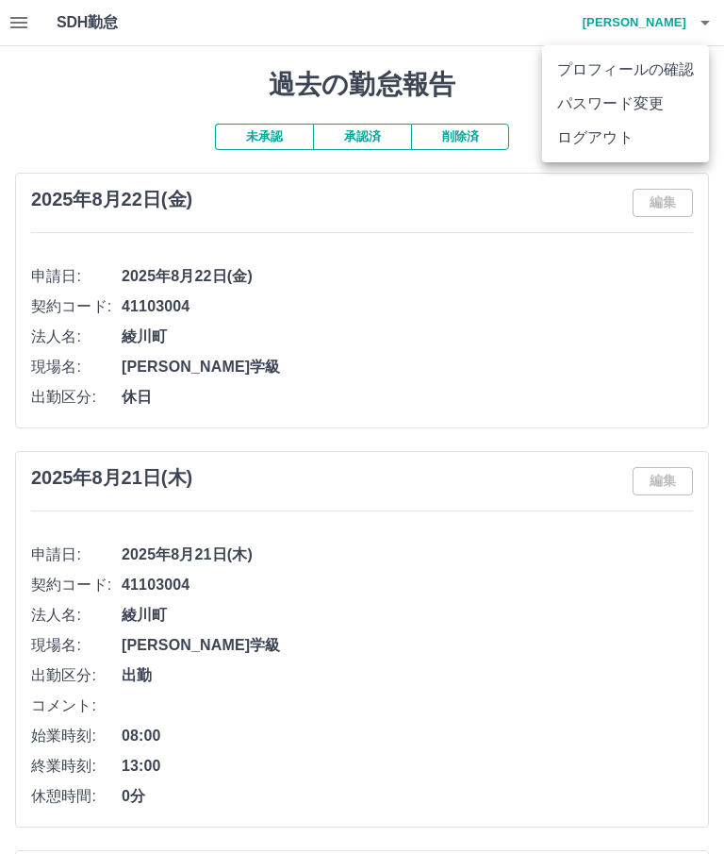
click at [621, 143] on li "ログアウト" at bounding box center [625, 138] width 167 height 34
